Goal: Transaction & Acquisition: Book appointment/travel/reservation

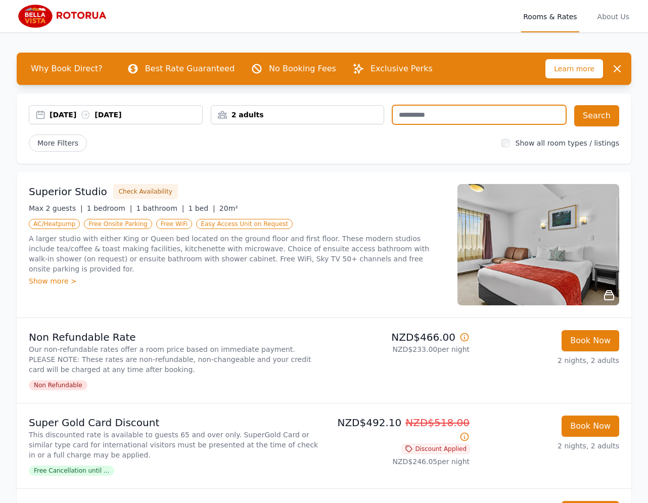
click at [457, 114] on input "text" at bounding box center [480, 114] width 174 height 19
type input "********"
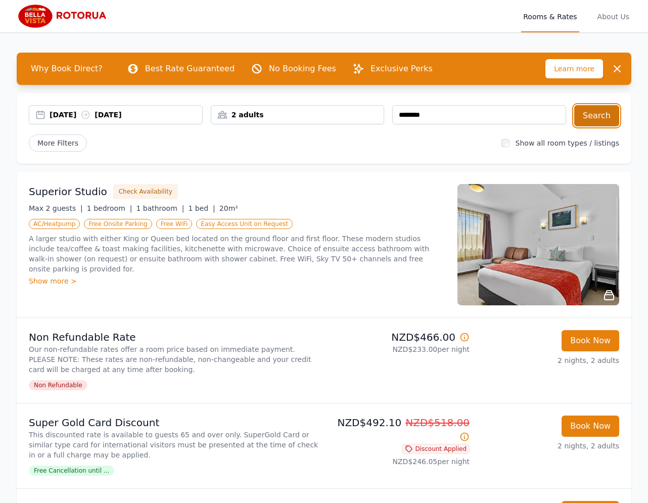
click at [608, 116] on button "Search" at bounding box center [597, 115] width 45 height 21
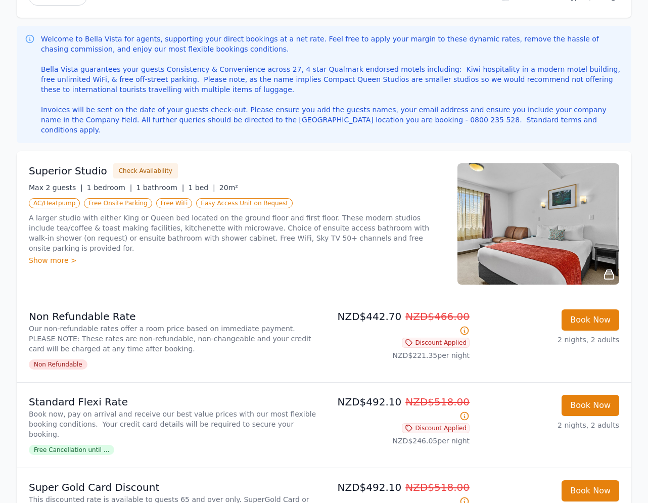
scroll to position [154, 0]
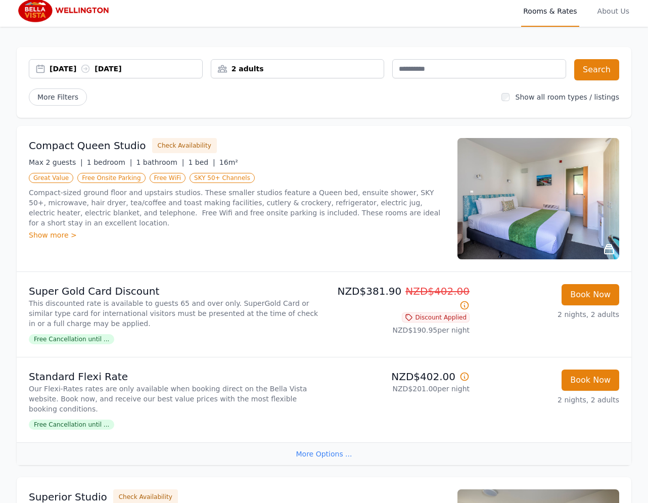
scroll to position [2, 0]
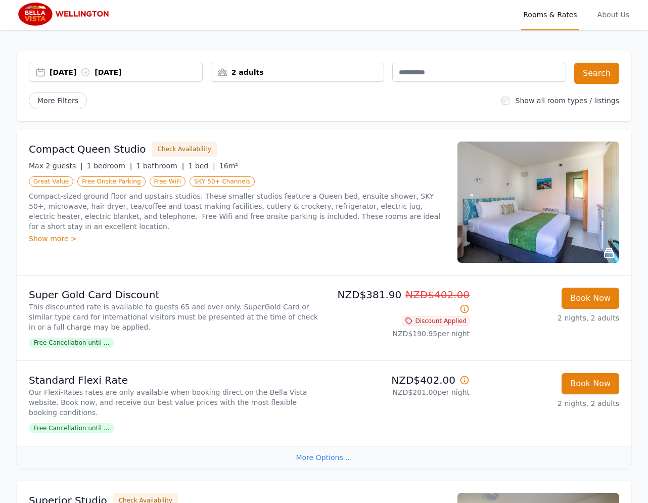
click at [531, 211] on img at bounding box center [539, 202] width 162 height 121
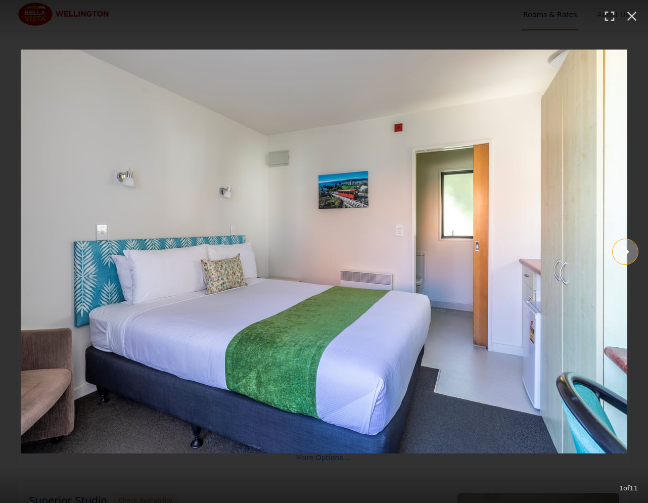
click at [628, 250] on icon "Show slide 2 of 11" at bounding box center [626, 252] width 8 height 12
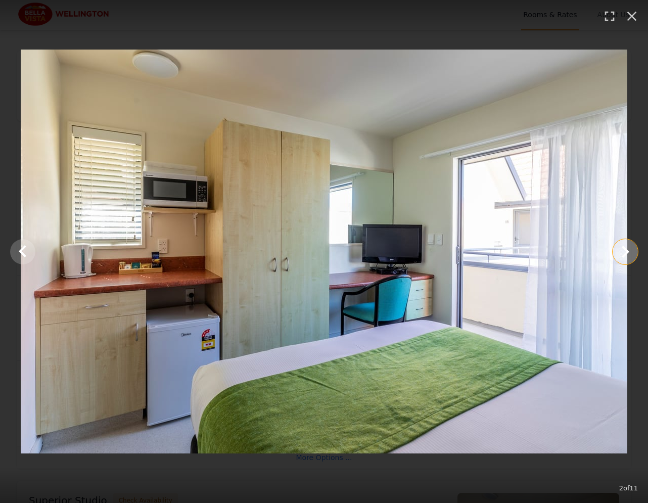
click at [628, 250] on icon "Show slide 3 of 11" at bounding box center [626, 252] width 8 height 12
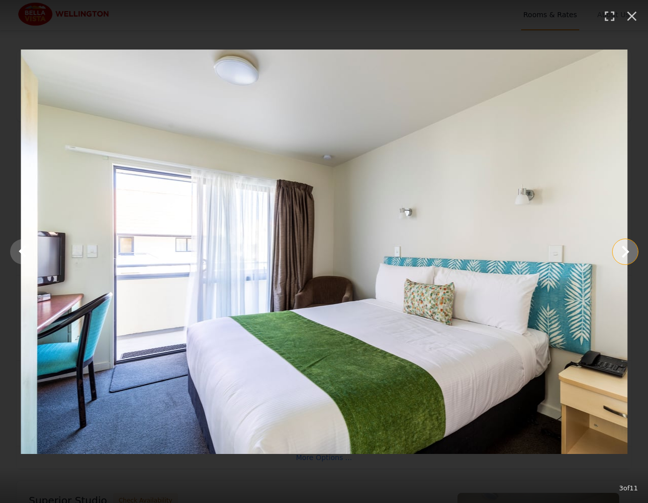
click at [628, 250] on icon "Show slide 4 of 11" at bounding box center [626, 252] width 8 height 12
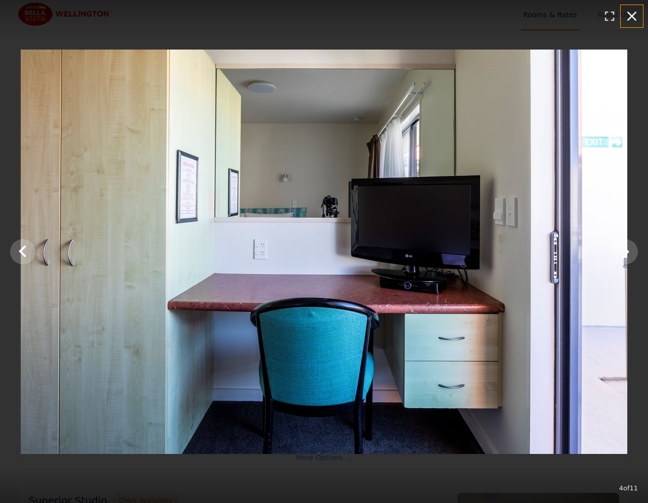
click at [634, 13] on icon "button" at bounding box center [633, 17] width 10 height 10
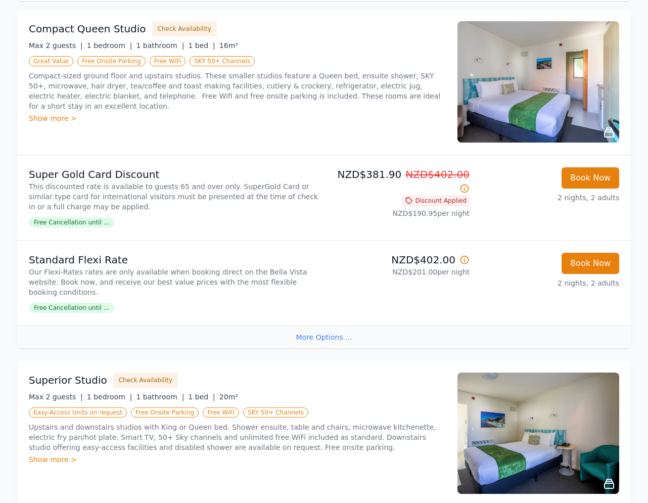
scroll to position [178, 0]
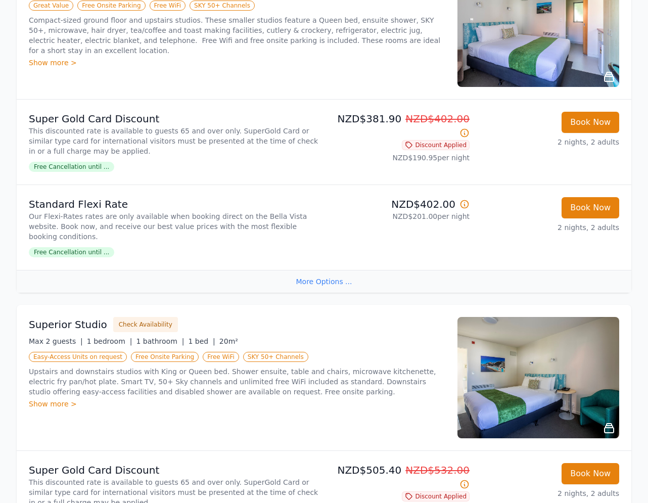
click at [511, 386] on img at bounding box center [539, 377] width 162 height 121
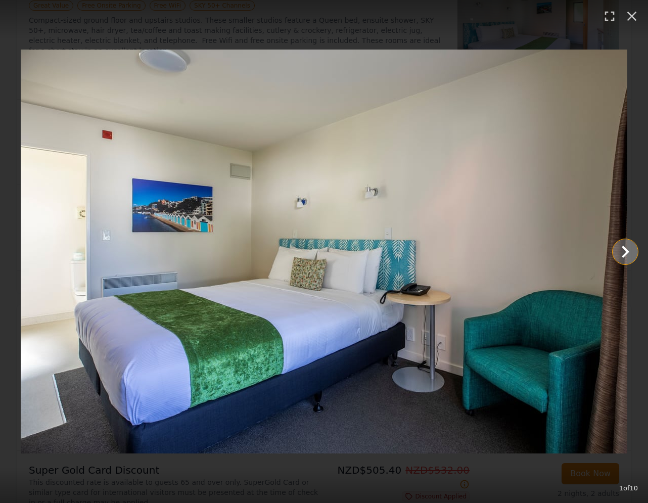
click at [626, 251] on icon "Show slide 2 of 10" at bounding box center [626, 252] width 24 height 24
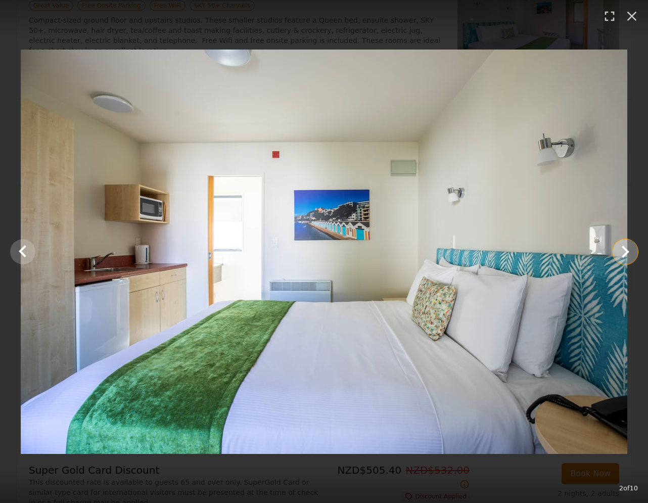
click at [626, 251] on icon "Show slide 3 of 10" at bounding box center [626, 252] width 24 height 24
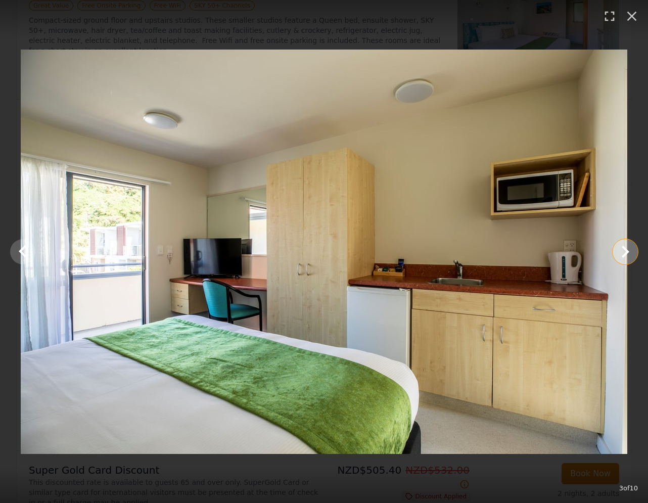
click at [625, 251] on icon "Show slide 4 of 10" at bounding box center [626, 252] width 24 height 24
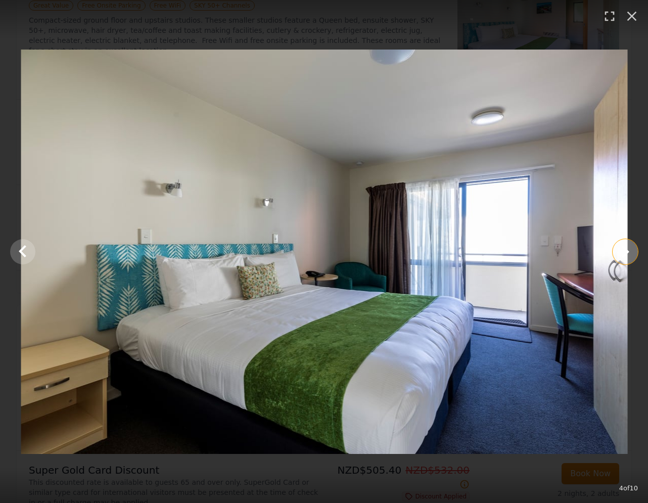
click at [625, 251] on icon "Show slide 5 of 10" at bounding box center [626, 252] width 24 height 24
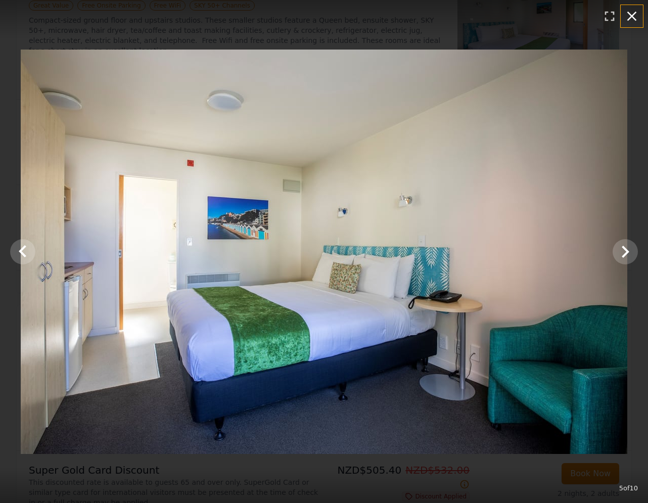
click at [632, 15] on icon "button" at bounding box center [633, 17] width 10 height 10
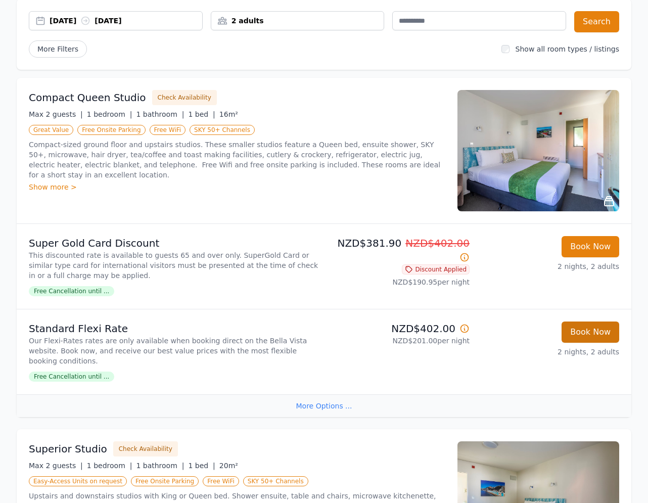
scroll to position [0, 0]
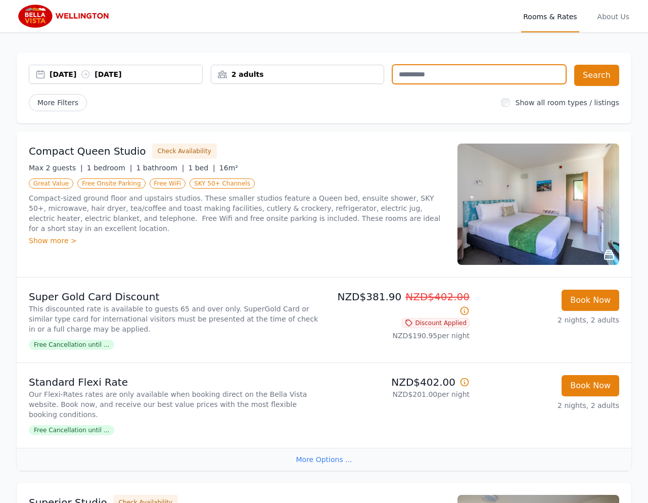
click at [441, 80] on input "text" at bounding box center [480, 74] width 174 height 19
type input "********"
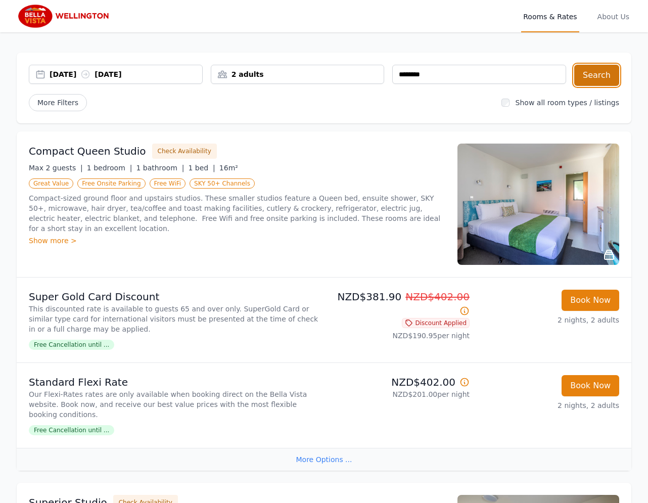
click at [597, 66] on button "Search" at bounding box center [597, 75] width 45 height 21
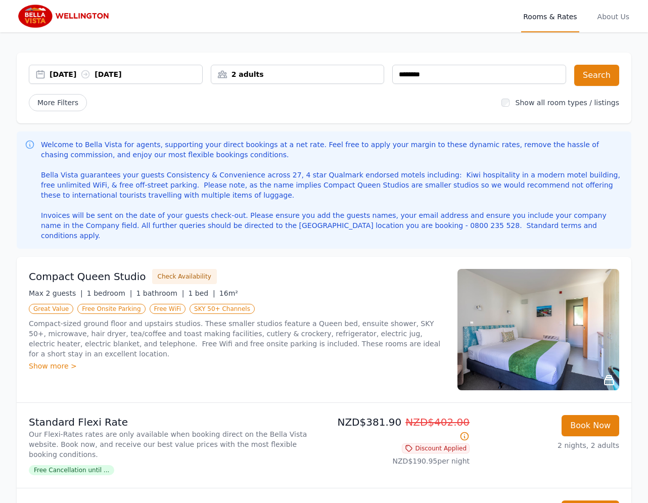
click at [522, 342] on img at bounding box center [539, 329] width 162 height 121
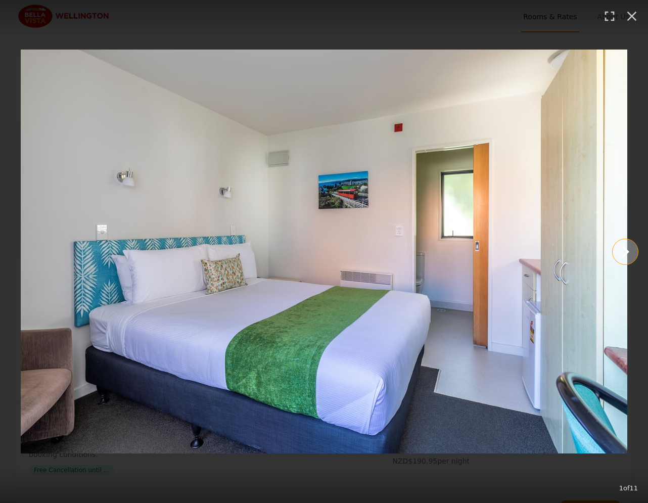
click at [630, 252] on icon "Show slide 2 of 11" at bounding box center [626, 252] width 24 height 24
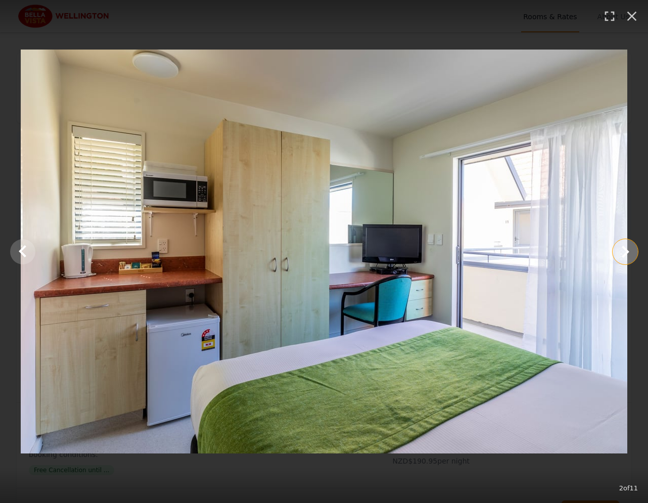
click at [628, 253] on icon "Show slide 3 of 11" at bounding box center [626, 252] width 24 height 24
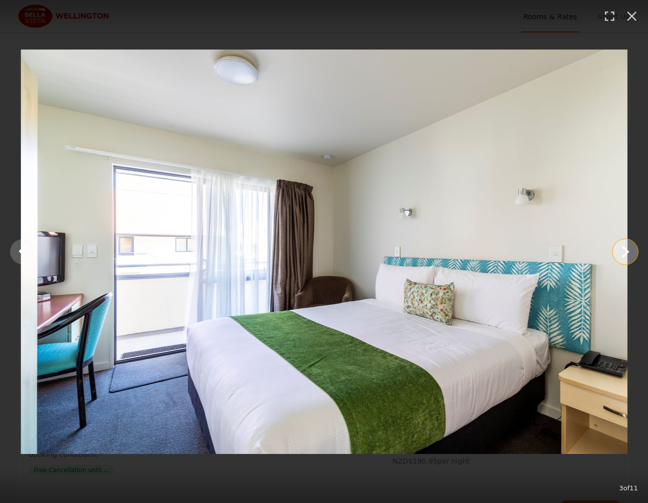
click at [628, 253] on icon "Show slide 4 of 11" at bounding box center [626, 252] width 24 height 24
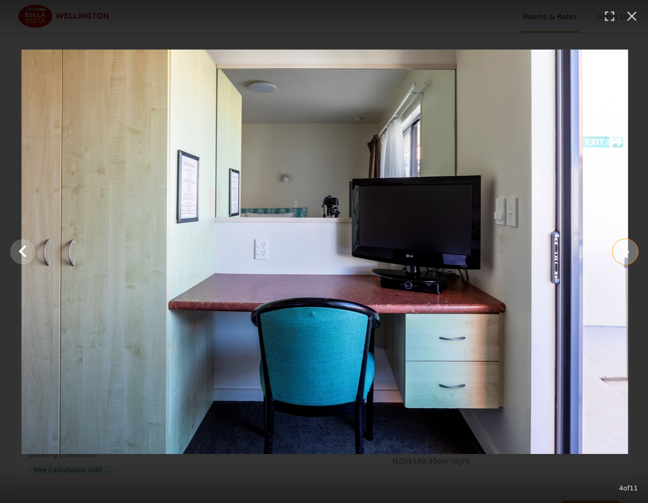
click at [624, 257] on icon "Show slide 5 of 11" at bounding box center [626, 252] width 8 height 12
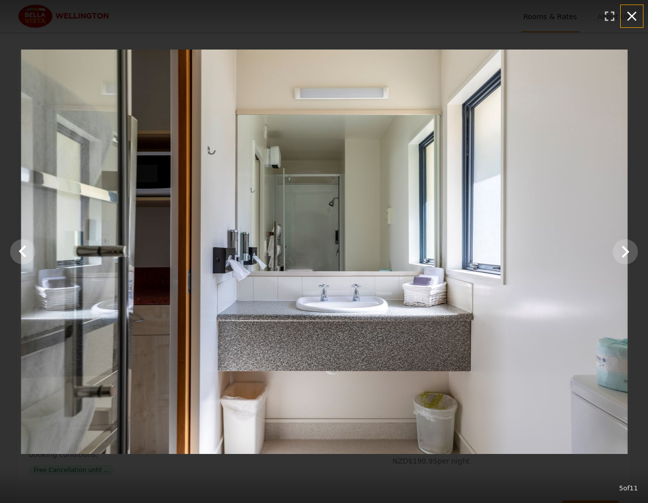
click at [635, 20] on icon "button" at bounding box center [633, 17] width 10 height 10
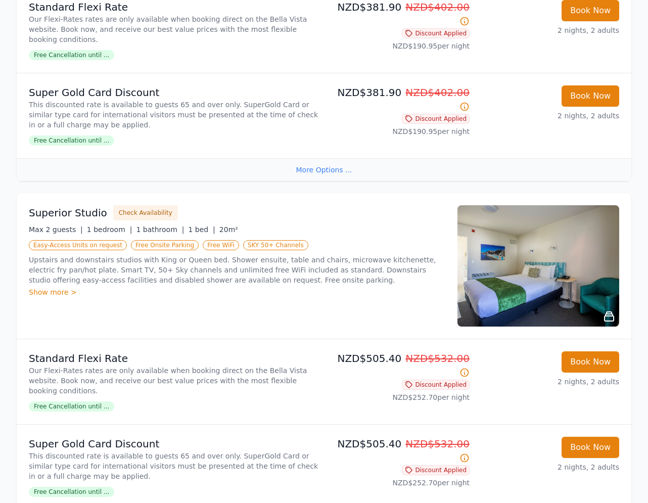
scroll to position [421, 0]
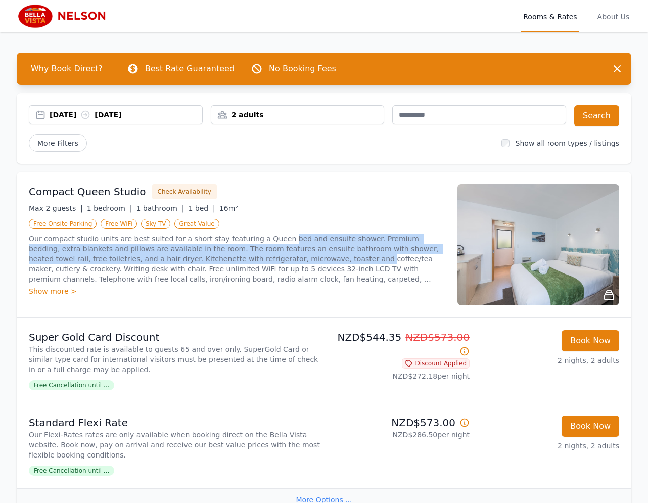
drag, startPoint x: 275, startPoint y: 238, endPoint x: 291, endPoint y: 257, distance: 25.8
click at [291, 257] on p "Our compact studio units are best suited for a short stay featuring a Queen bed…" at bounding box center [237, 259] width 417 height 51
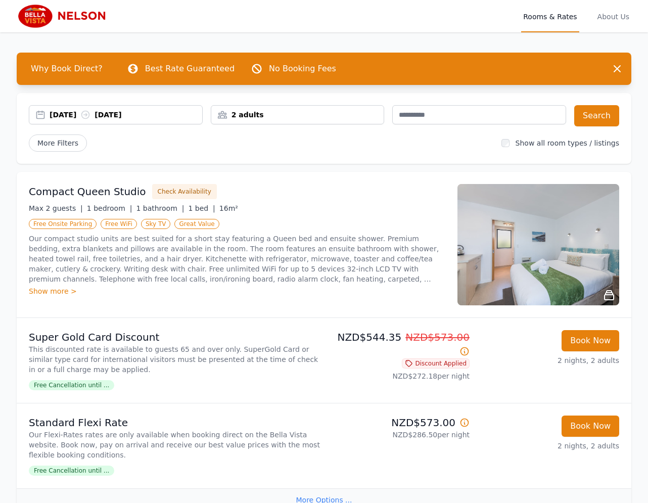
click at [294, 275] on p "Our compact studio units are best suited for a short stay featuring a Queen bed…" at bounding box center [237, 259] width 417 height 51
drag, startPoint x: 449, startPoint y: 125, endPoint x: 446, endPoint y: 120, distance: 6.3
click at [449, 125] on div at bounding box center [480, 115] width 174 height 21
click at [443, 117] on input "text" at bounding box center [480, 114] width 174 height 19
type input "********"
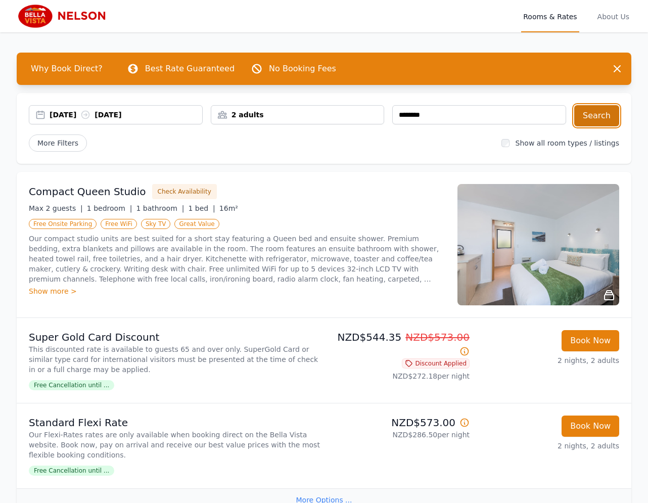
click at [602, 113] on button "Search" at bounding box center [597, 115] width 45 height 21
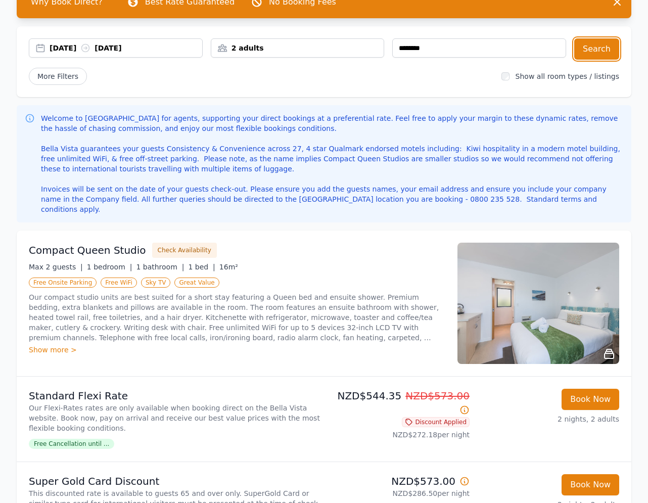
scroll to position [64, 0]
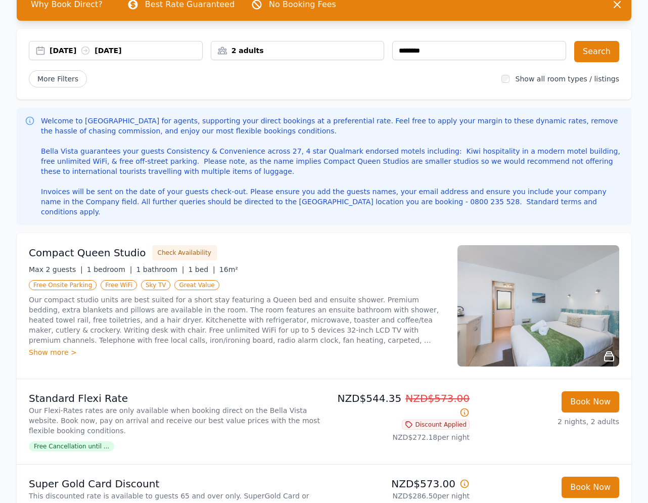
click at [552, 319] on img at bounding box center [539, 305] width 162 height 121
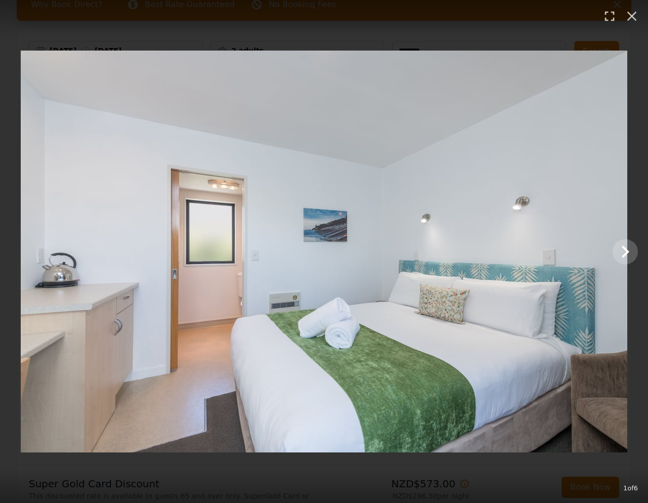
click at [611, 249] on img at bounding box center [324, 252] width 607 height 402
click at [633, 256] on icon "Show slide 2 of 6" at bounding box center [626, 252] width 24 height 24
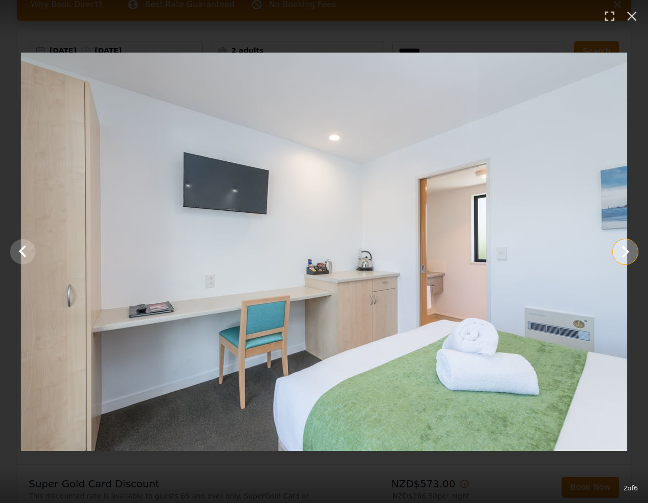
click at [631, 256] on icon "Show slide 3 of 6" at bounding box center [626, 252] width 24 height 24
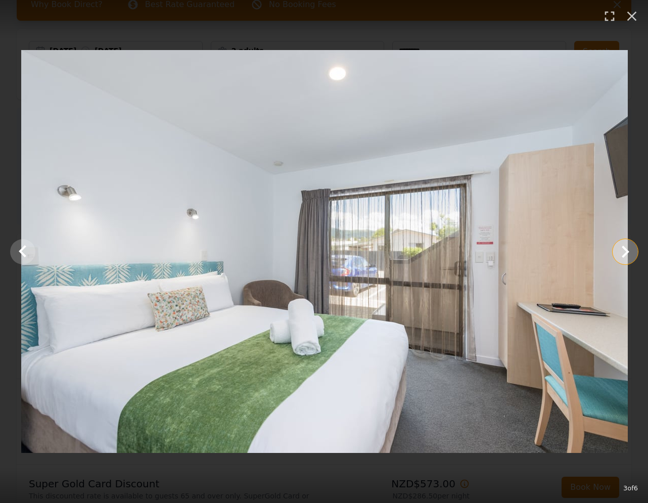
click at [631, 256] on icon "Show slide 4 of 6" at bounding box center [626, 252] width 24 height 24
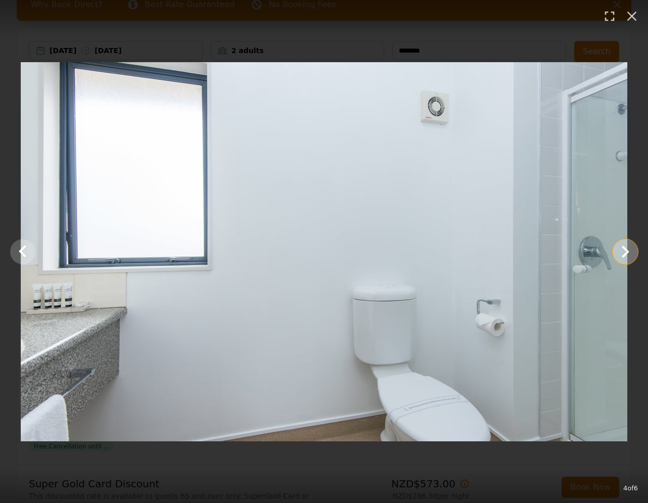
click at [631, 256] on icon "Show slide 5 of 6" at bounding box center [626, 252] width 24 height 24
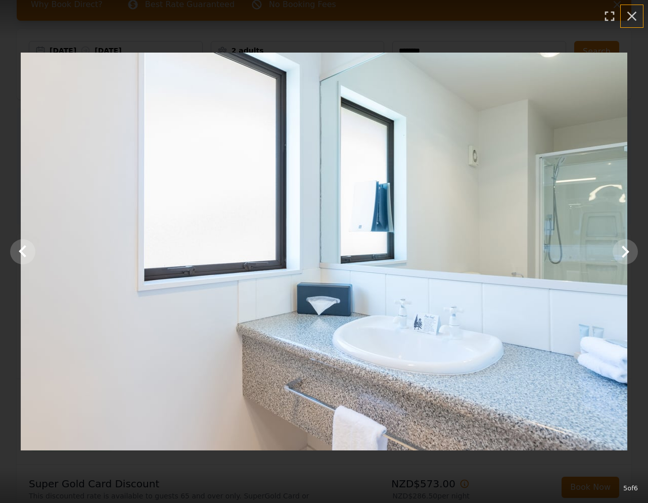
click at [641, 16] on button "button" at bounding box center [632, 16] width 22 height 22
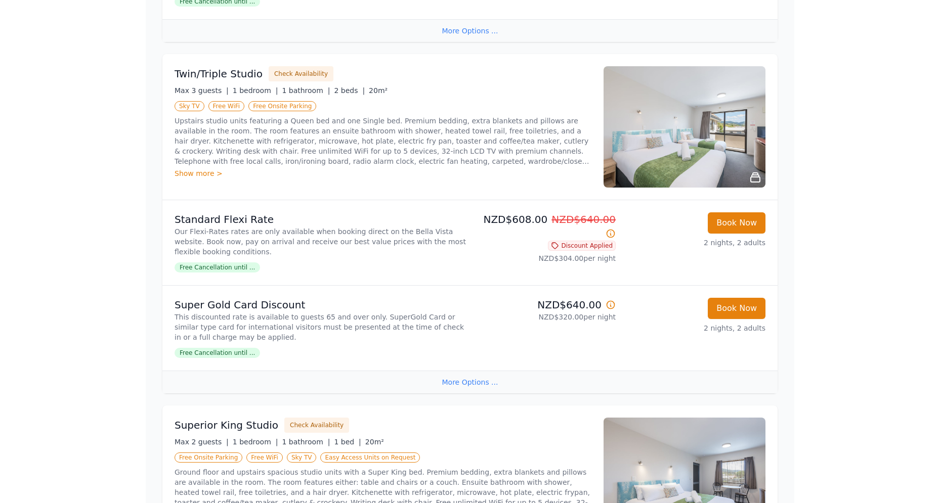
scroll to position [686, 0]
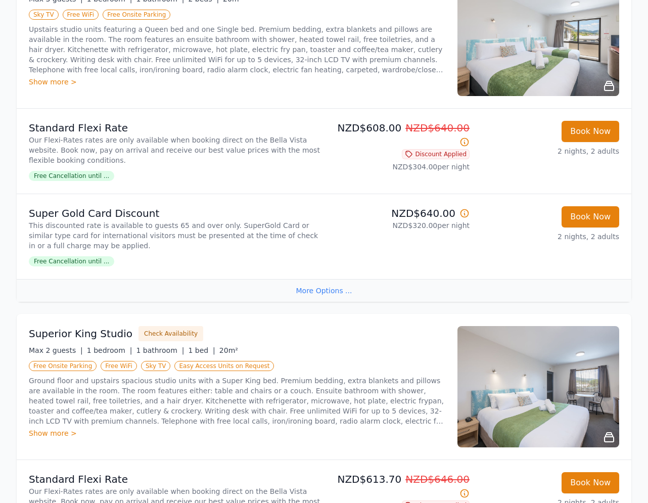
click at [538, 393] on img at bounding box center [539, 386] width 162 height 121
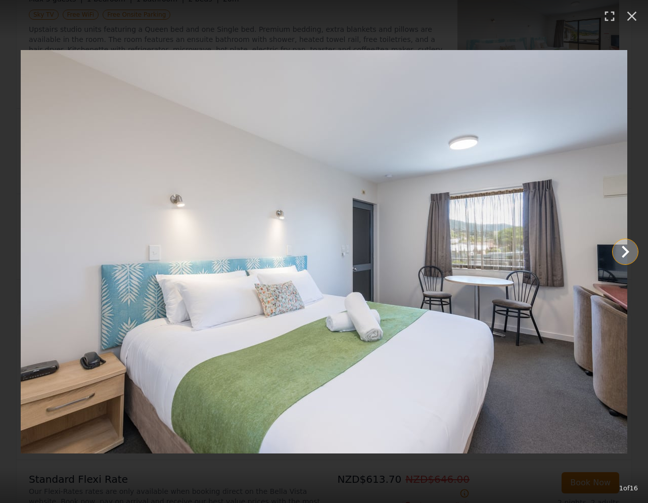
click at [628, 252] on icon "Show slide 2 of 16" at bounding box center [626, 252] width 8 height 12
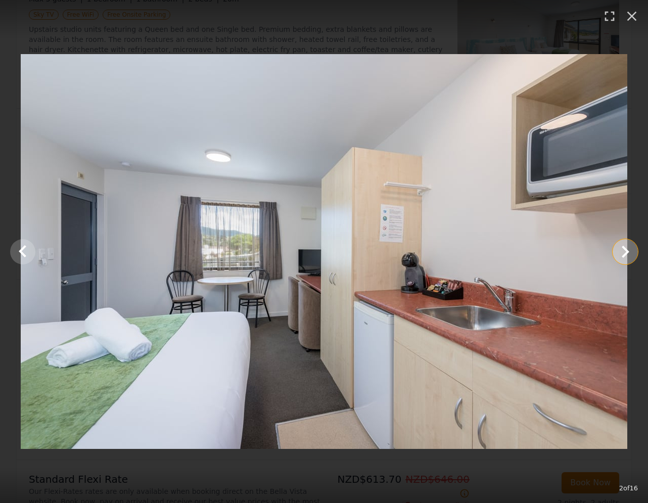
click at [627, 255] on icon "Show slide 3 of 16" at bounding box center [626, 252] width 24 height 24
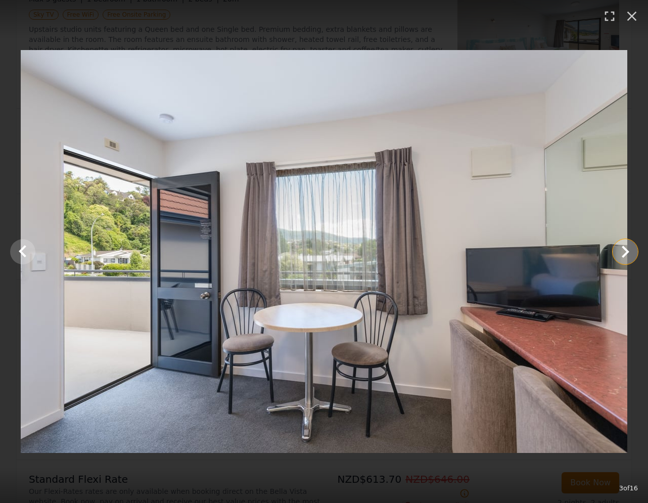
click at [626, 255] on icon "Show slide 4 of 16" at bounding box center [626, 252] width 24 height 24
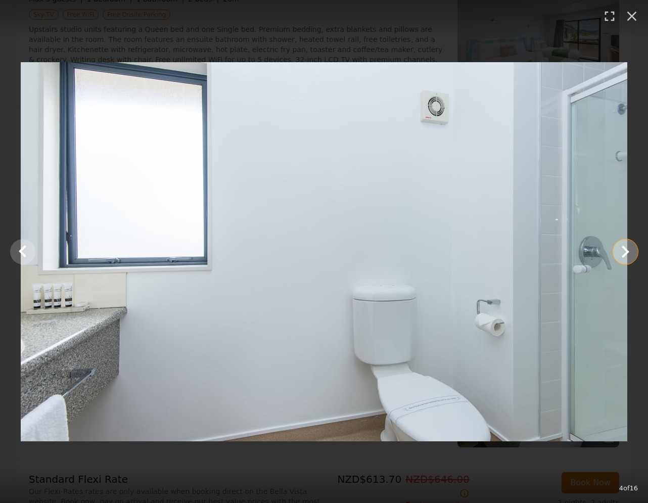
drag, startPoint x: 627, startPoint y: 255, endPoint x: 621, endPoint y: 258, distance: 7.2
click at [627, 255] on icon "Show slide 5 of 16" at bounding box center [626, 252] width 24 height 24
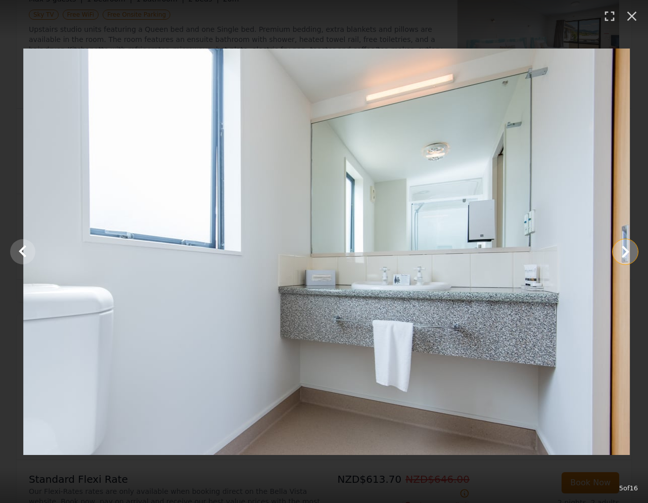
click at [621, 256] on icon "Show slide 6 of 16" at bounding box center [626, 252] width 24 height 24
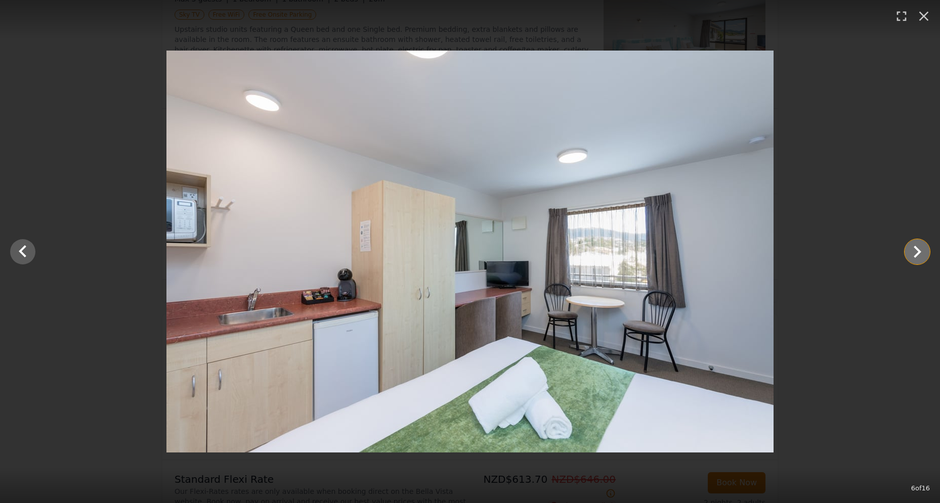
click at [648, 254] on icon "Show slide 7 of 16" at bounding box center [917, 252] width 8 height 12
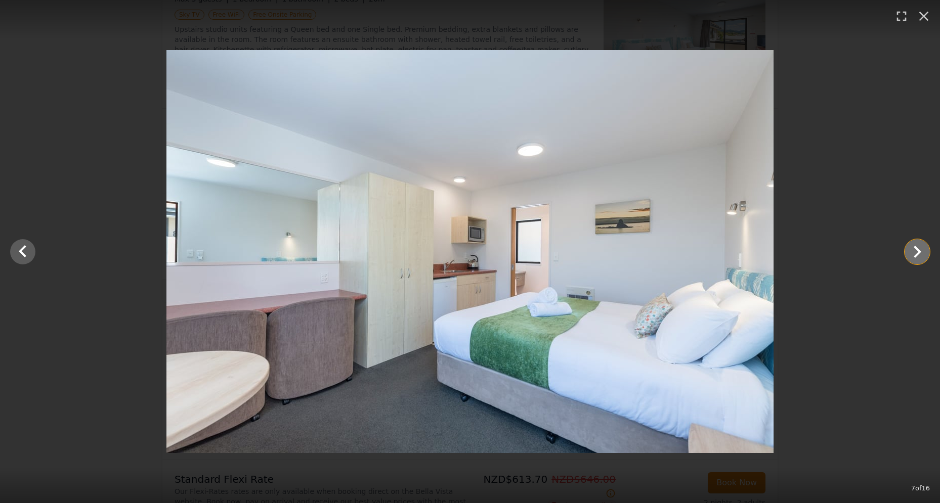
click at [648, 248] on icon "Show slide 8 of 16" at bounding box center [917, 252] width 24 height 24
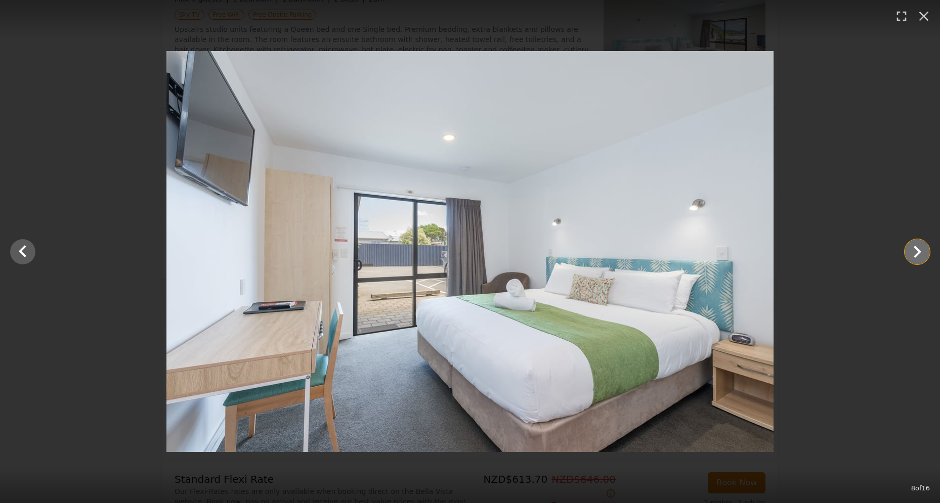
click at [648, 251] on icon "Show slide 9 of 16" at bounding box center [917, 252] width 8 height 12
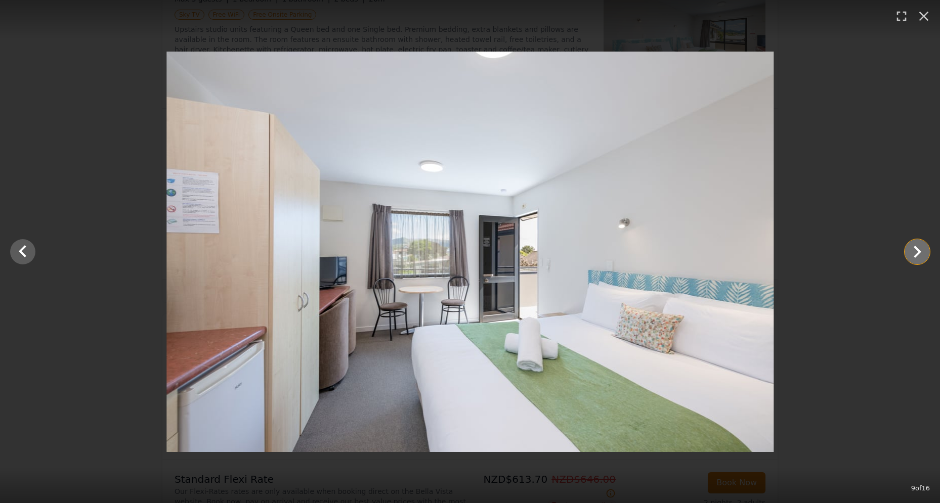
click at [648, 252] on icon "Show slide 10 of 16" at bounding box center [917, 252] width 24 height 24
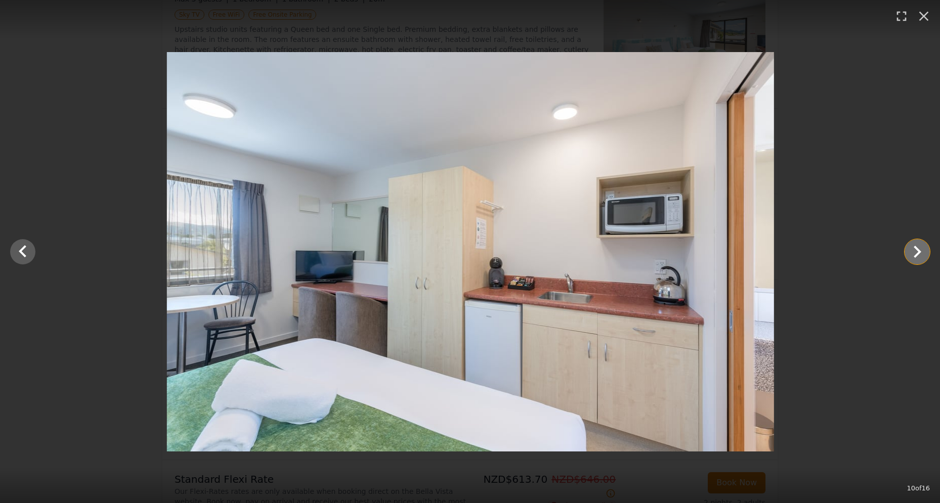
click at [648, 252] on icon "Show slide 11 of 16" at bounding box center [917, 252] width 24 height 24
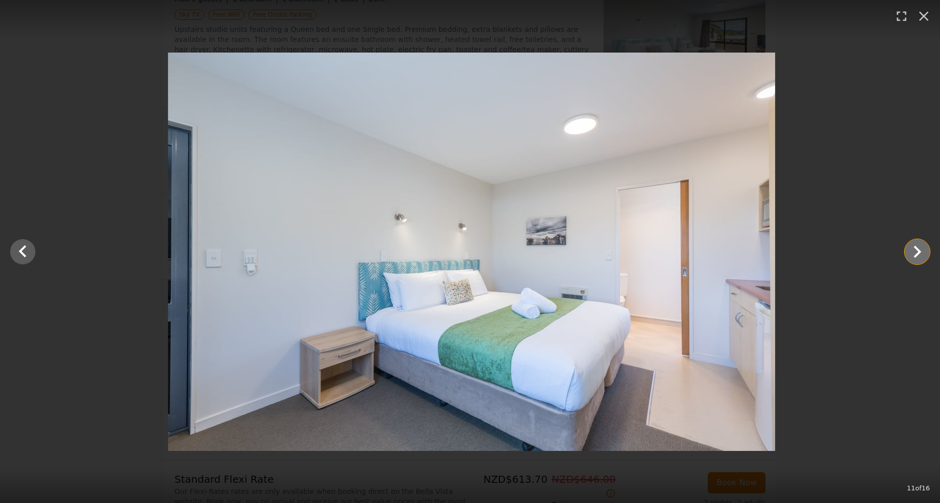
click at [648, 252] on icon "Show slide 12 of 16" at bounding box center [917, 252] width 24 height 24
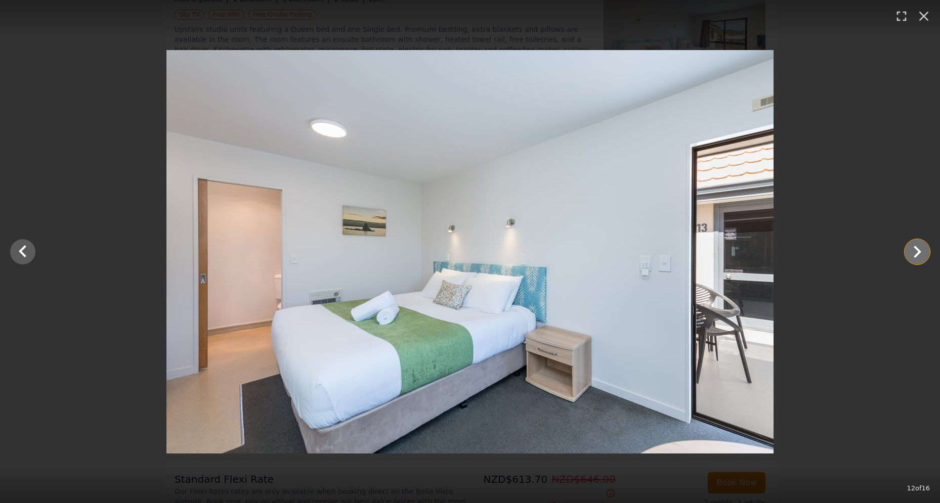
click at [648, 254] on icon "Show slide 13 of 16" at bounding box center [917, 252] width 24 height 24
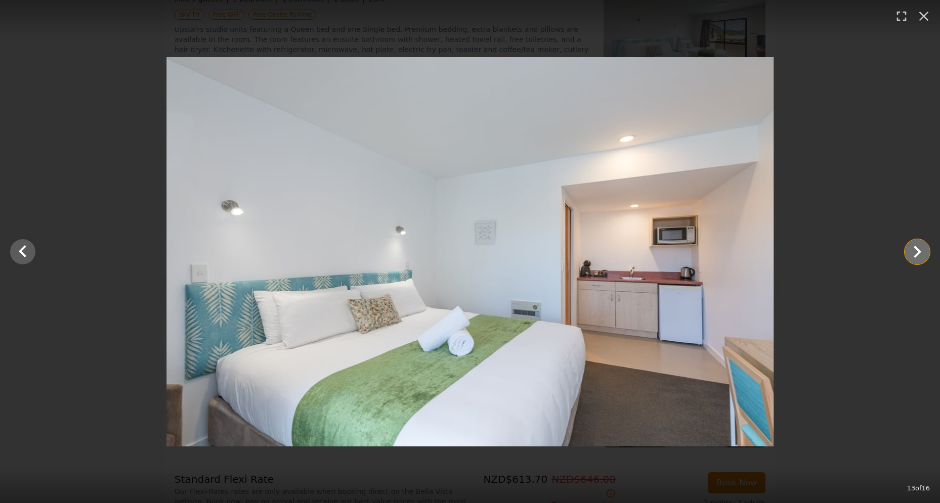
click at [648, 254] on icon "Show slide 14 of 16" at bounding box center [917, 252] width 24 height 24
